Goal: Transaction & Acquisition: Book appointment/travel/reservation

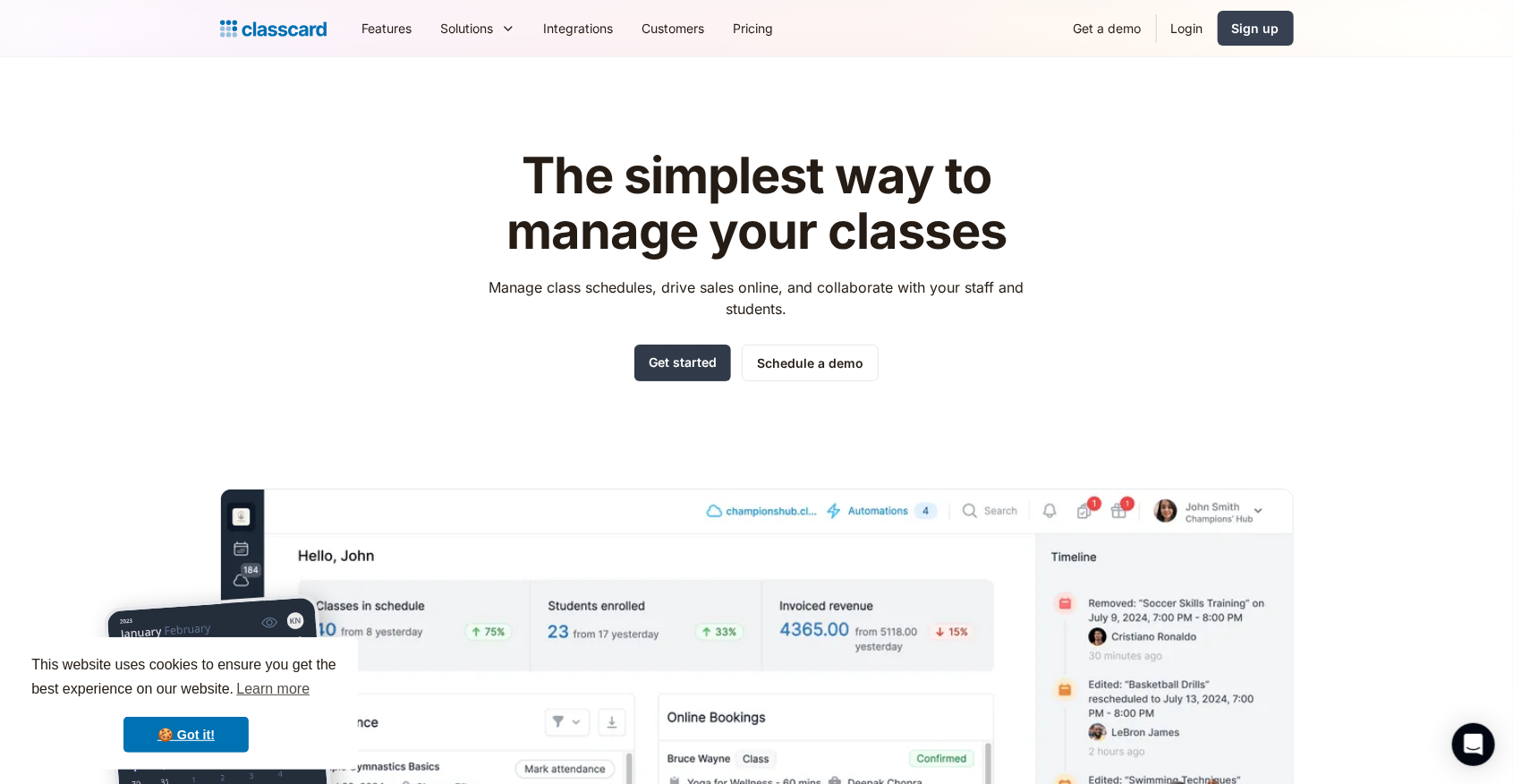
click at [674, 362] on link "Get started" at bounding box center [682, 363] width 97 height 37
click at [861, 358] on link "Schedule a demo" at bounding box center [810, 363] width 137 height 37
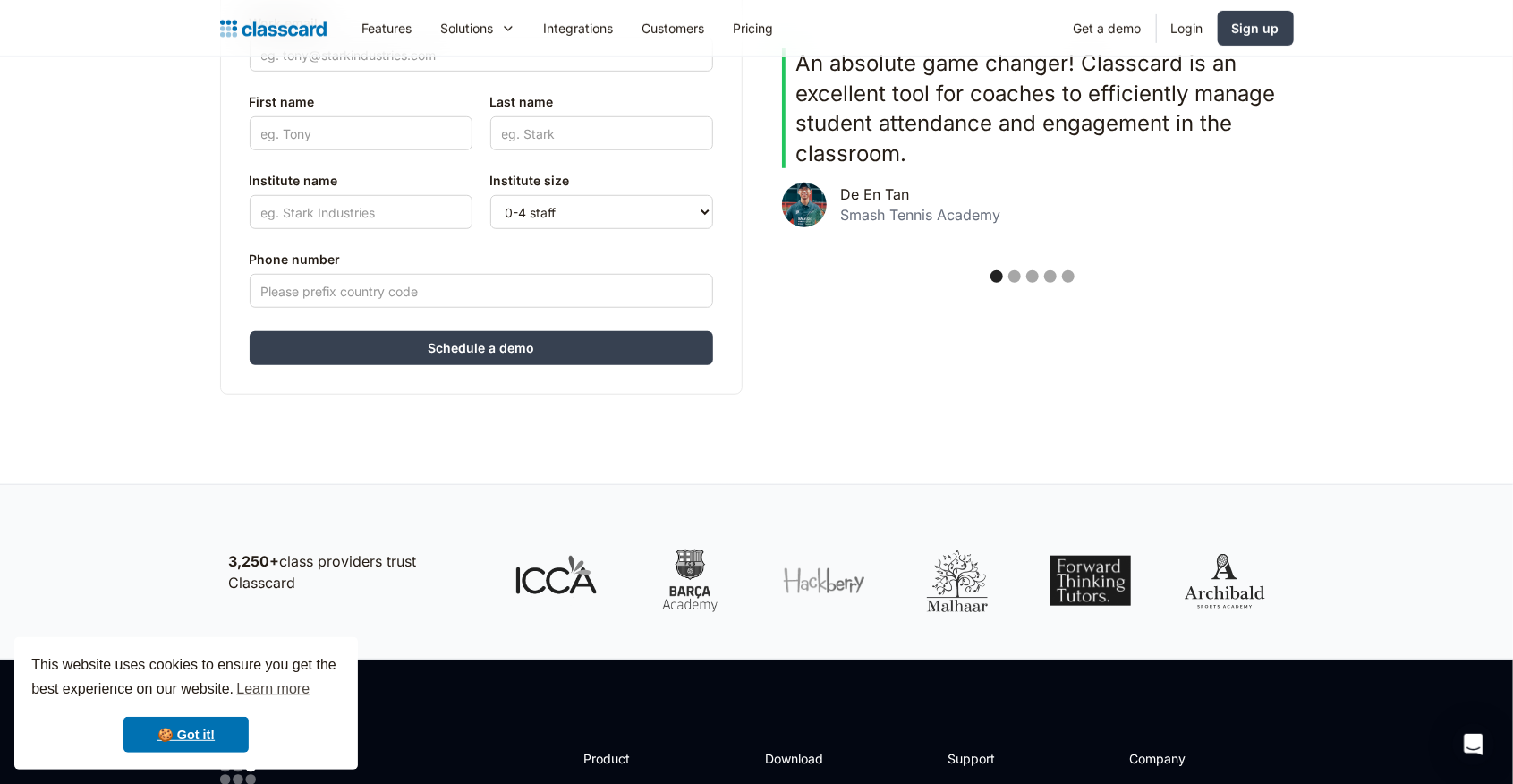
scroll to position [589, 0]
